Goal: Information Seeking & Learning: Learn about a topic

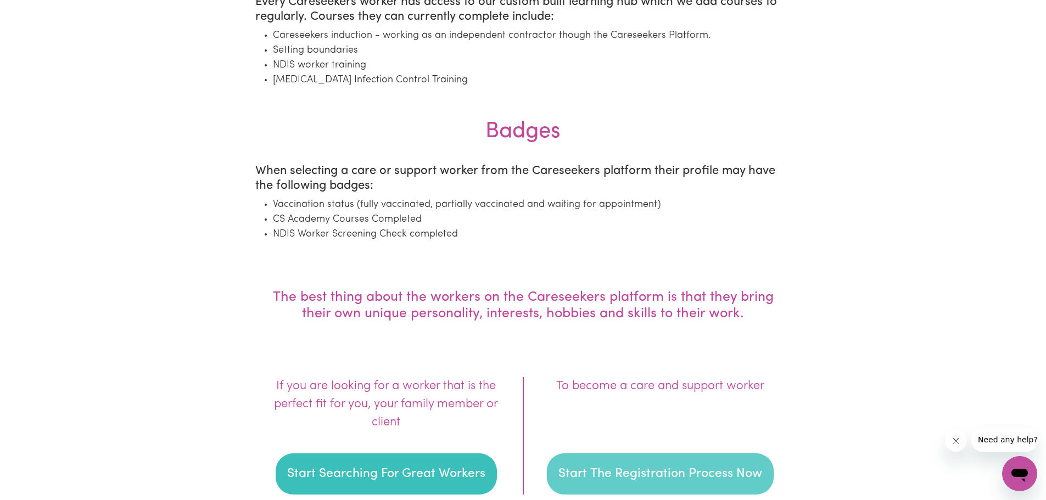
scroll to position [1318, 0]
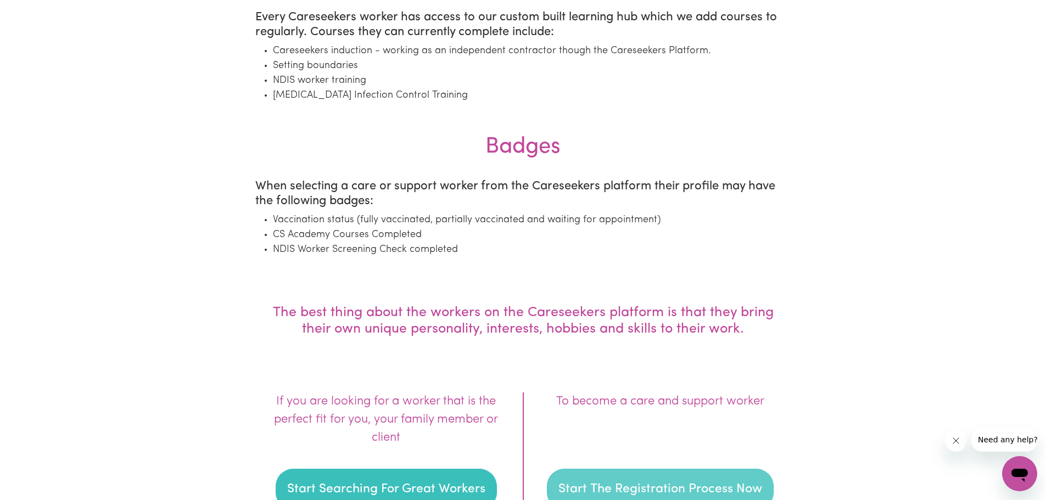
click at [667, 486] on button "Start The Registration Process Now" at bounding box center [660, 490] width 227 height 42
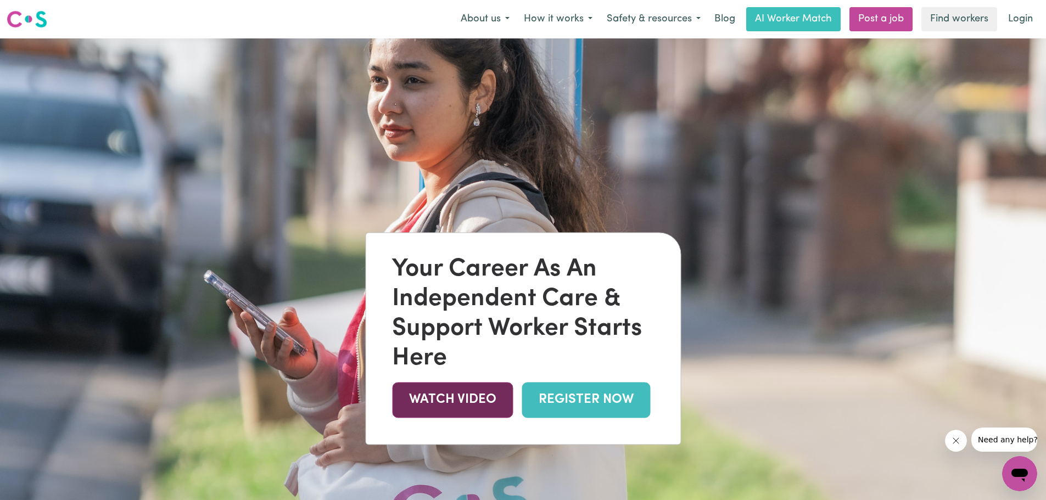
click at [452, 396] on link "WATCH VIDEO" at bounding box center [452, 400] width 121 height 36
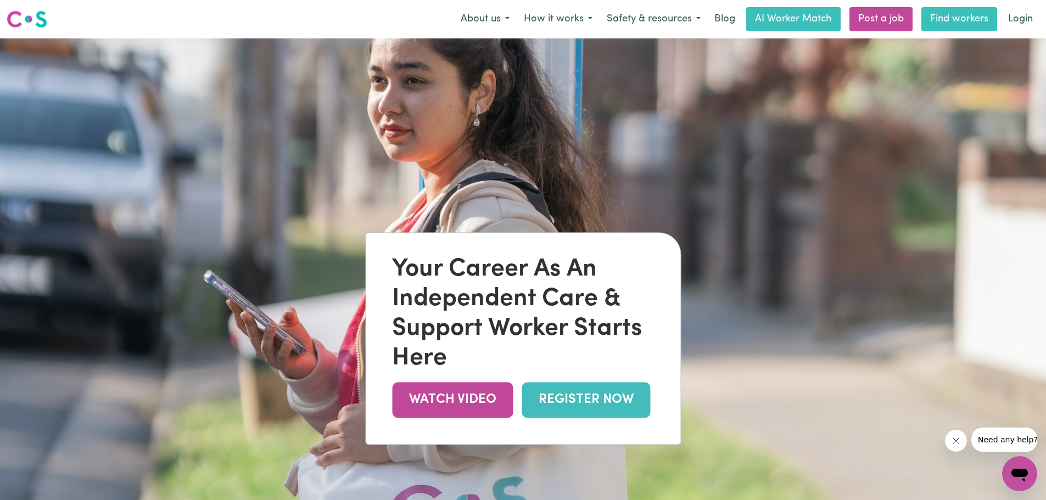
click at [953, 21] on link "Find workers" at bounding box center [960, 19] width 76 height 24
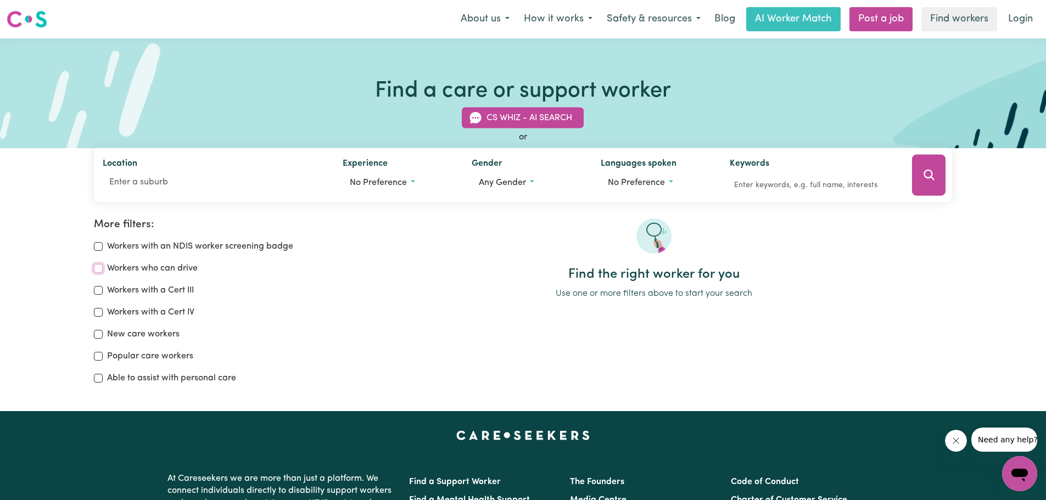
click at [95, 268] on input "Workers who can drive" at bounding box center [98, 268] width 9 height 9
checkbox input "true"
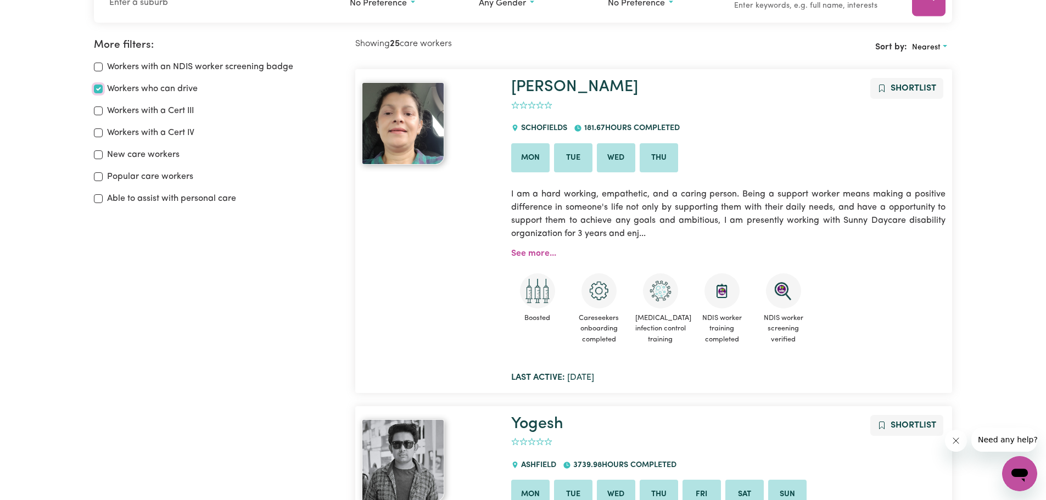
scroll to position [183, 0]
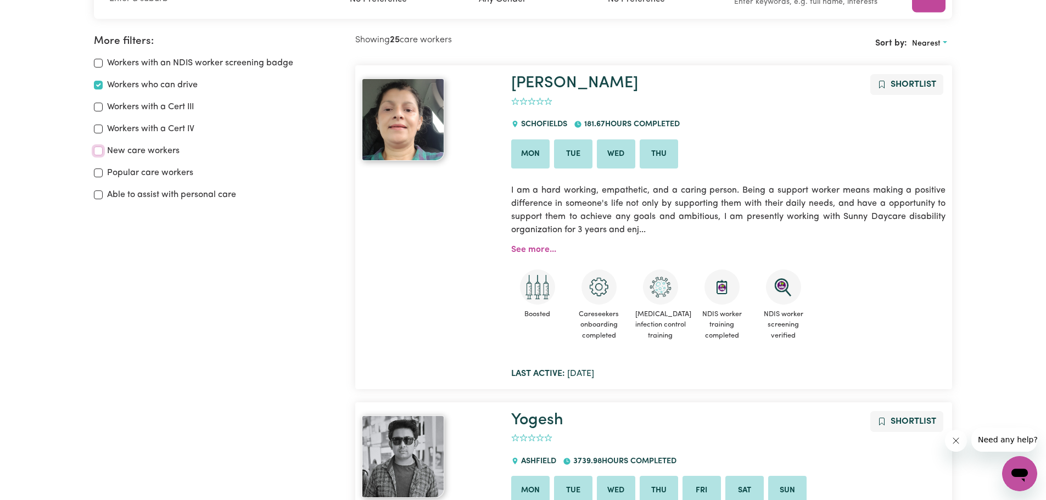
click at [95, 151] on input "New care workers" at bounding box center [98, 151] width 9 height 9
checkbox input "false"
click at [100, 174] on input "Popular care workers" at bounding box center [98, 173] width 9 height 9
checkbox input "true"
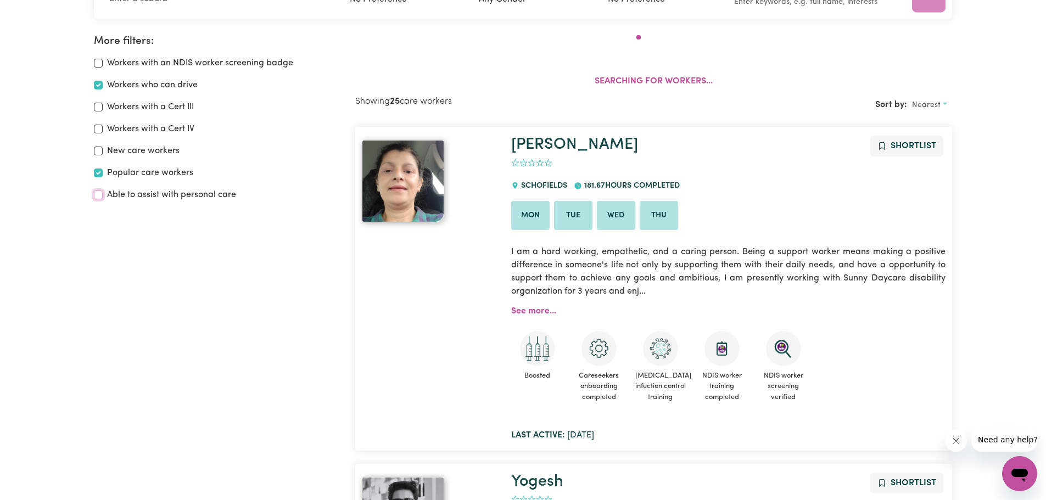
click at [98, 199] on input "Able to assist with personal care" at bounding box center [98, 195] width 9 height 9
checkbox input "true"
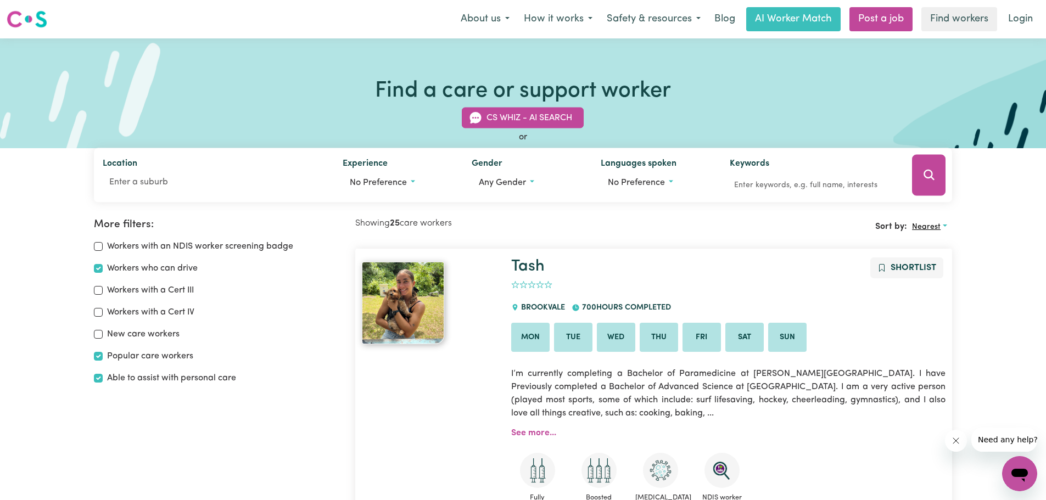
click at [923, 226] on span "Nearest" at bounding box center [926, 227] width 29 height 8
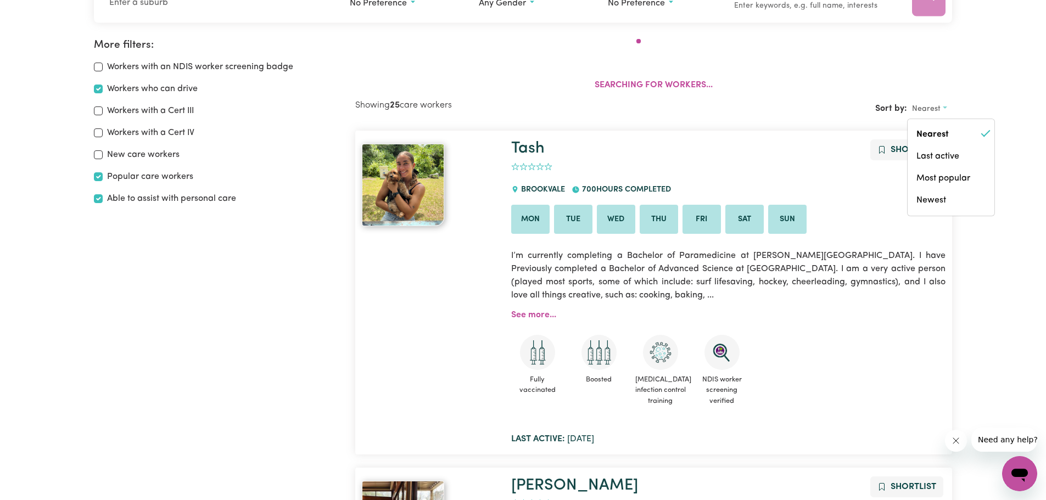
scroll to position [183, 0]
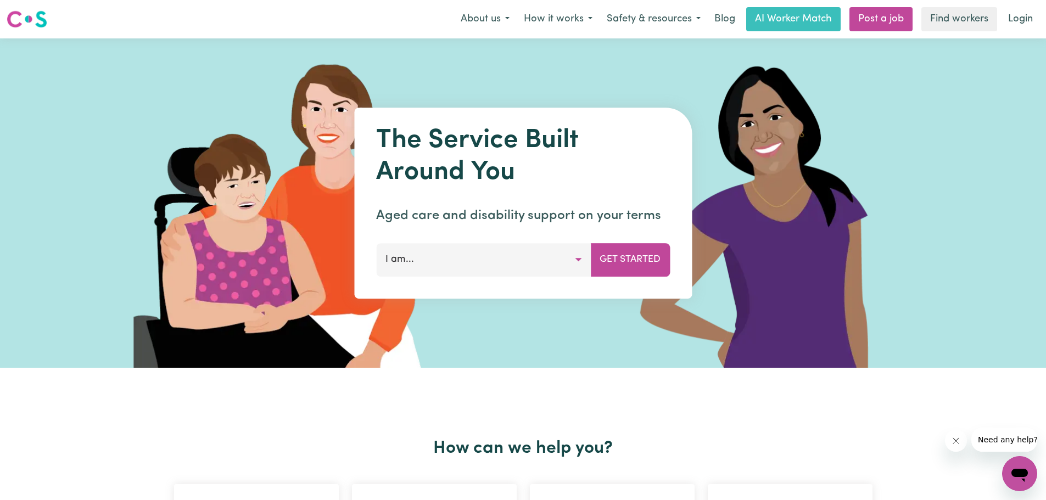
click at [515, 263] on button "I am..." at bounding box center [483, 259] width 215 height 33
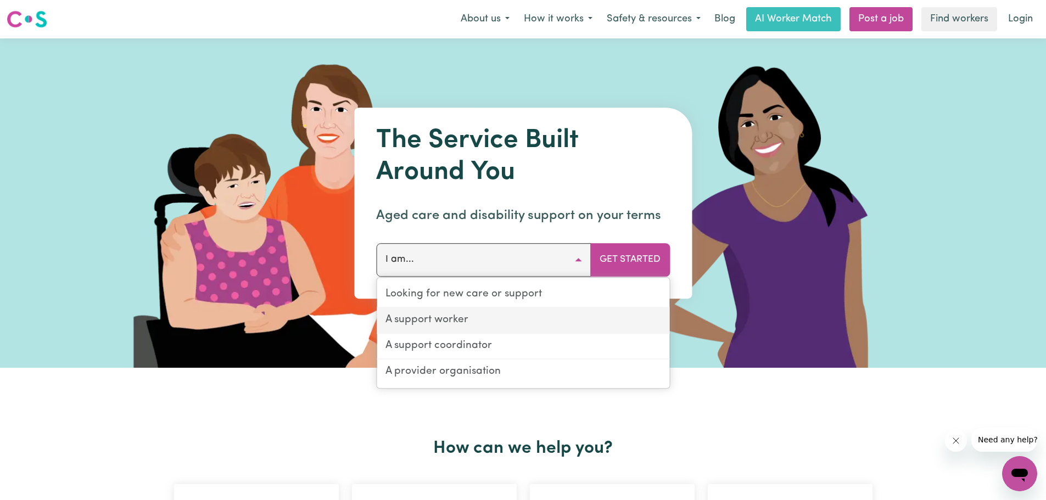
click at [481, 316] on link "A support worker" at bounding box center [523, 321] width 293 height 26
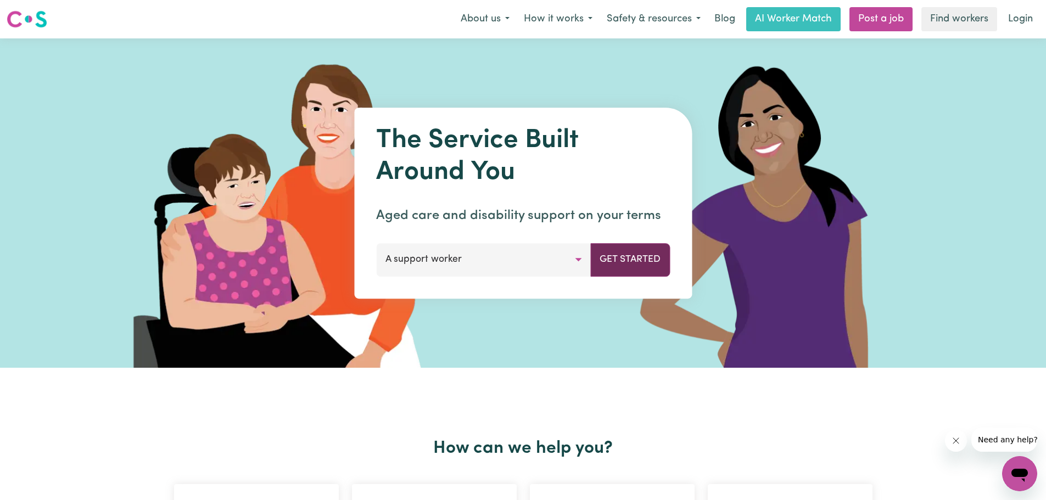
click at [627, 260] on button "Get Started" at bounding box center [631, 259] width 80 height 33
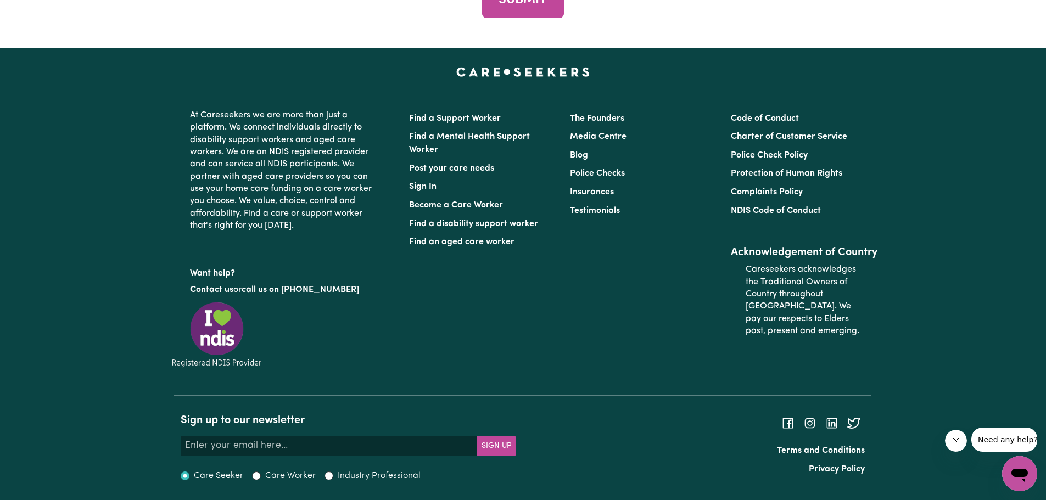
scroll to position [5468, 0]
